Goal: Information Seeking & Learning: Learn about a topic

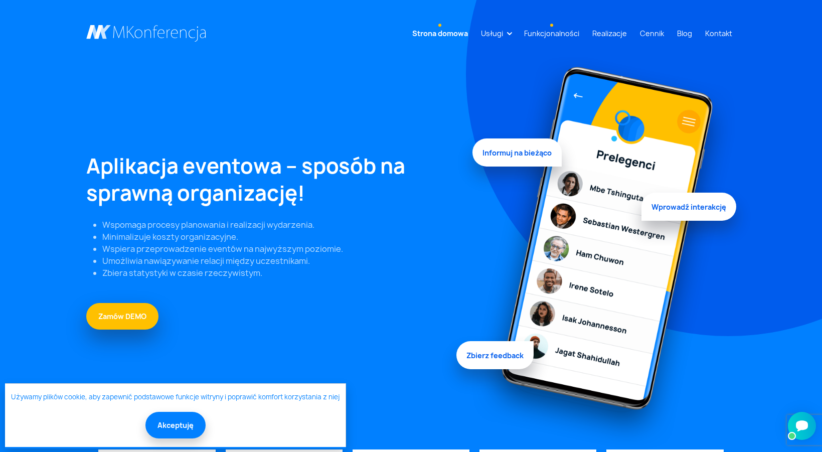
click at [557, 34] on link "Funkcjonalności" at bounding box center [551, 33] width 63 height 19
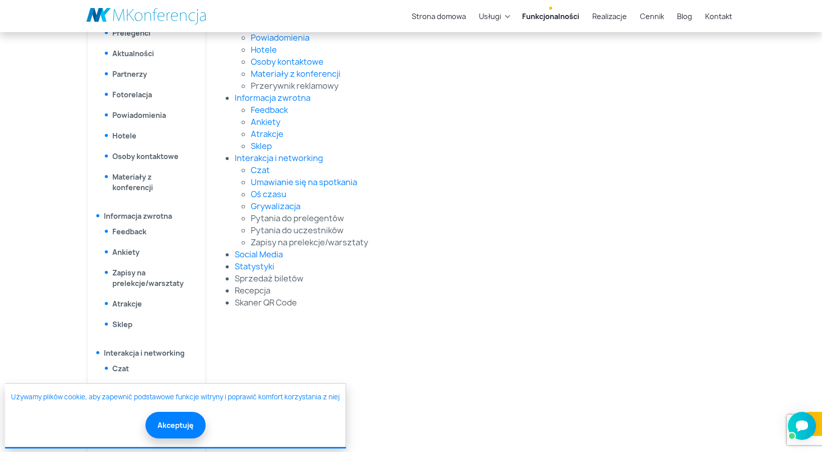
scroll to position [409, 0]
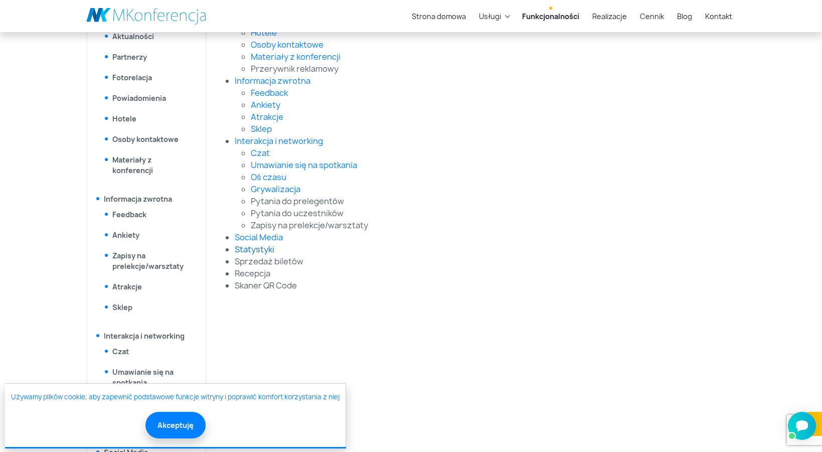
click at [241, 252] on link "Statystyki" at bounding box center [255, 249] width 40 height 11
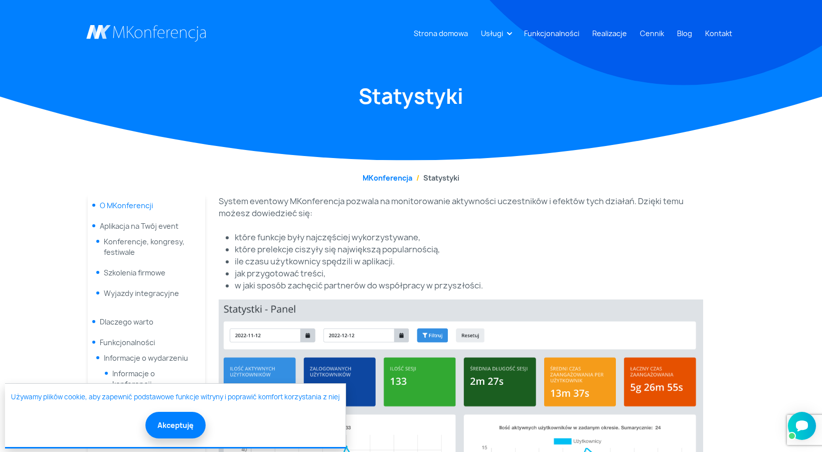
click at [141, 205] on link "O MKonferencji" at bounding box center [126, 206] width 53 height 10
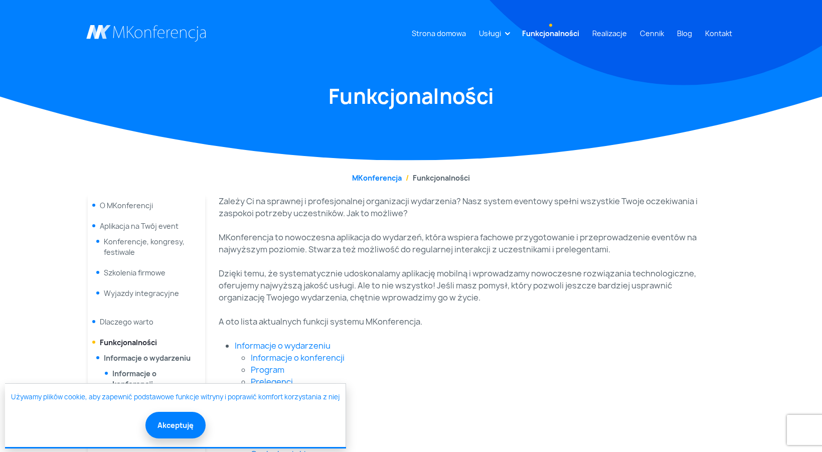
scroll to position [409, 0]
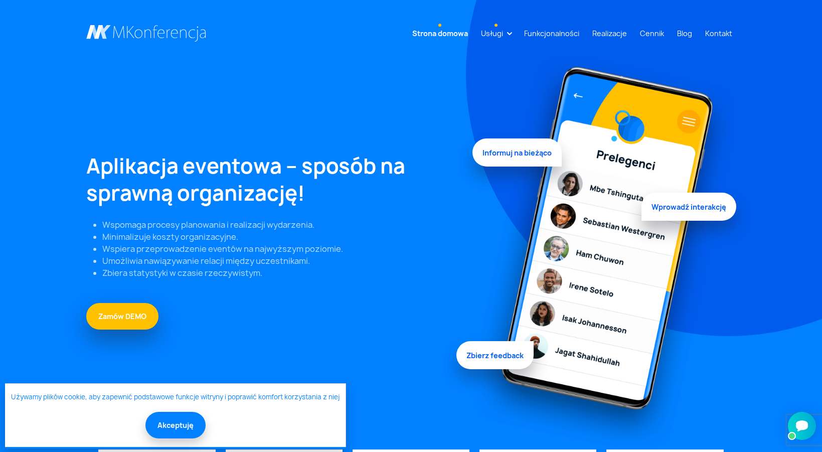
click at [495, 34] on link "Usługi" at bounding box center [492, 33] width 30 height 19
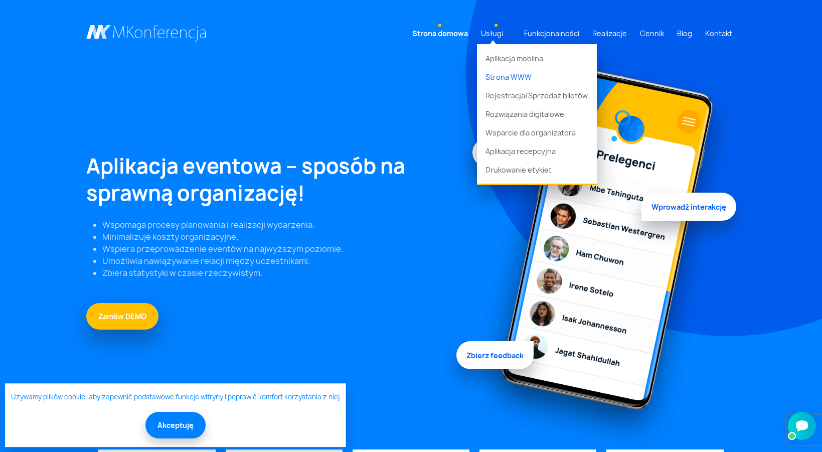
click at [505, 73] on link "Strona WWW" at bounding box center [537, 77] width 120 height 19
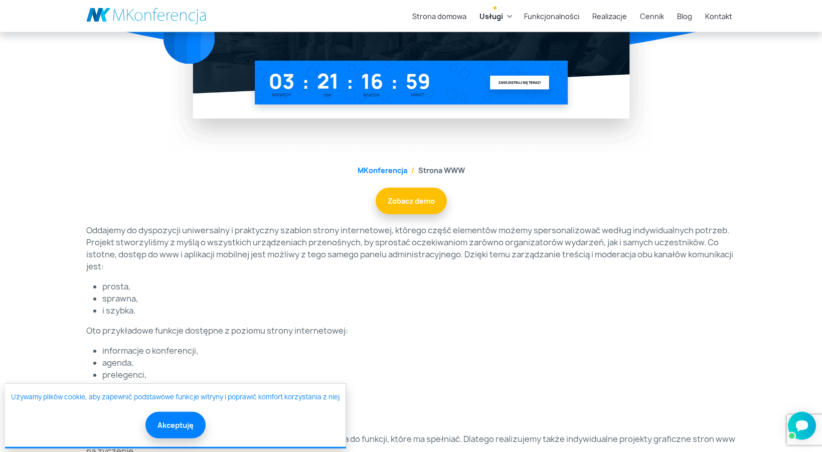
scroll to position [256, 0]
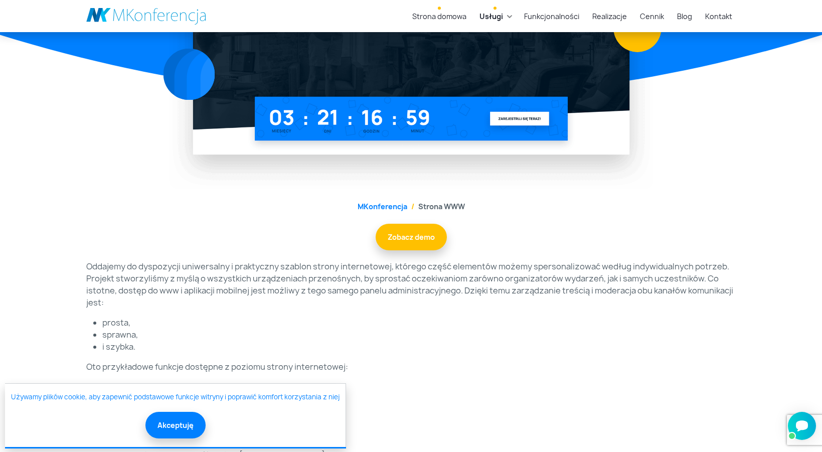
click at [469, 16] on link "Strona domowa" at bounding box center [439, 16] width 62 height 19
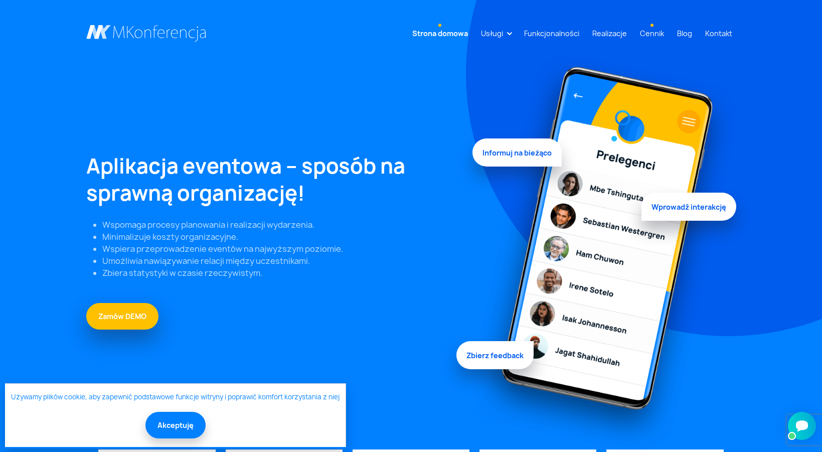
click at [657, 28] on link "Cennik" at bounding box center [652, 33] width 32 height 19
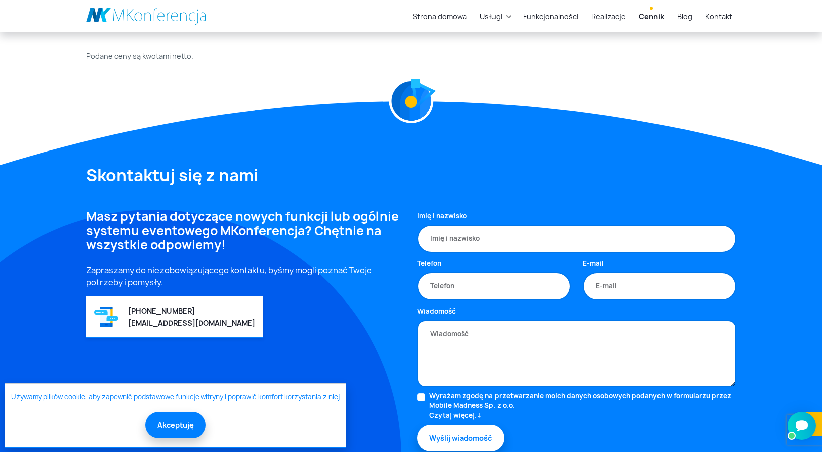
scroll to position [2015, 0]
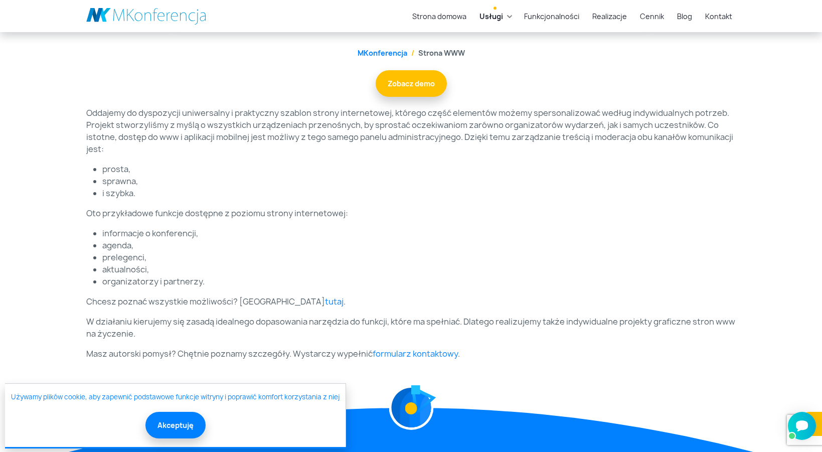
scroll to position [614, 0]
